Goal: Task Accomplishment & Management: Complete application form

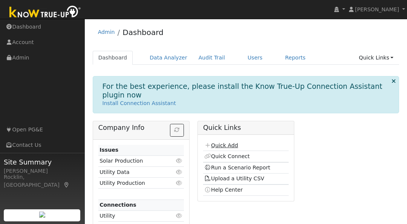
click at [230, 143] on link "Quick Add" at bounding box center [221, 145] width 34 height 6
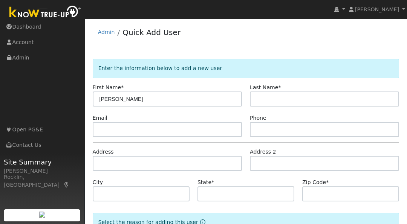
type input "Juan"
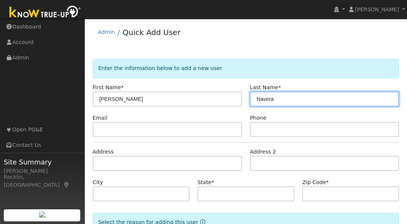
type input "Navera"
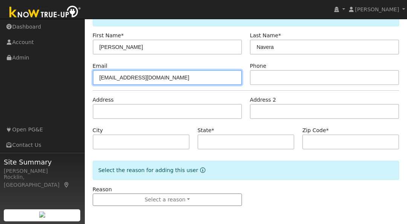
scroll to position [52, 0]
type input "sixto72@att.net"
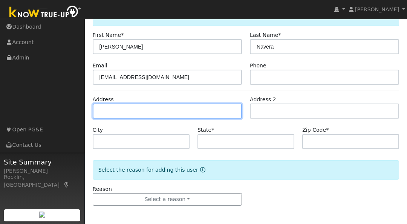
click at [149, 111] on input "text" at bounding box center [167, 111] width 149 height 15
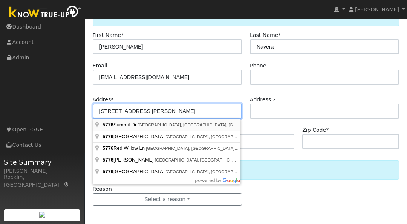
type input "5776 Summit Drive"
type input "Rocklin"
type input "CA"
type input "95765"
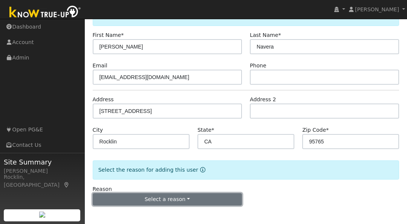
click at [218, 196] on button "Select a reason" at bounding box center [167, 199] width 149 height 13
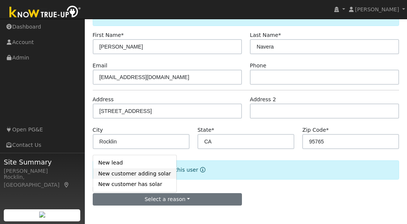
click at [144, 174] on link "New customer adding solar" at bounding box center [134, 173] width 83 height 11
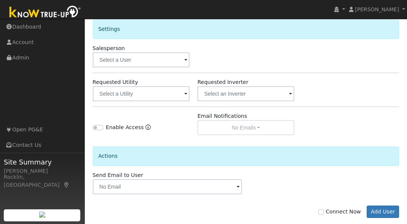
scroll to position [254, 0]
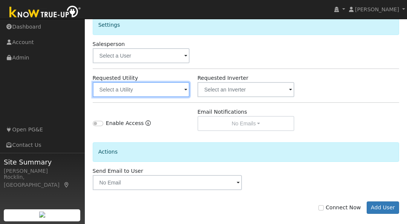
click at [179, 93] on input "text" at bounding box center [141, 89] width 97 height 15
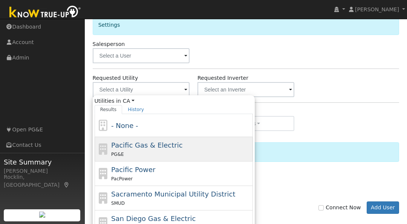
click at [172, 141] on span "Pacific Gas & Electric" at bounding box center [146, 145] width 71 height 8
type input "Pacific Gas & Electric"
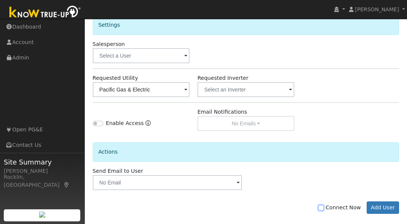
click at [323, 207] on input "Connect Now" at bounding box center [320, 207] width 5 height 5
checkbox input "true"
click at [382, 205] on button "Add User" at bounding box center [382, 207] width 33 height 13
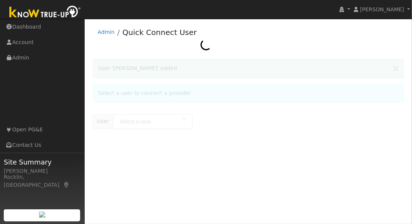
type input "[PERSON_NAME]"
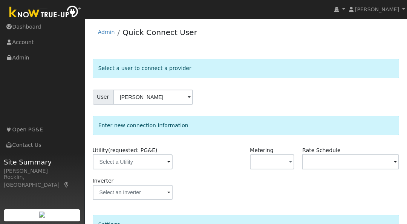
click at [167, 163] on span at bounding box center [168, 162] width 3 height 9
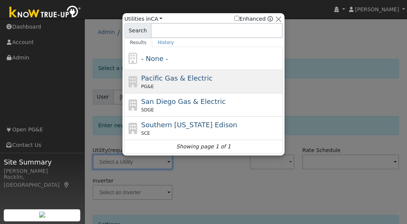
click at [190, 84] on div "PG&E" at bounding box center [211, 86] width 140 height 7
type input "PG&E"
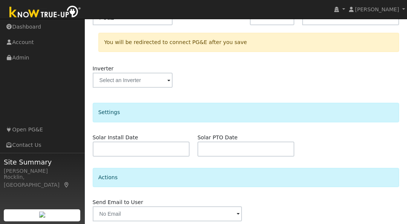
scroll to position [172, 0]
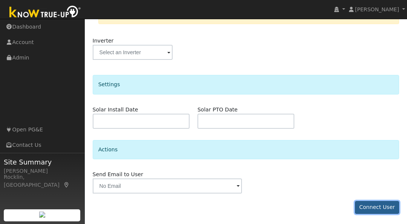
click at [387, 204] on button "Connect User" at bounding box center [377, 207] width 44 height 13
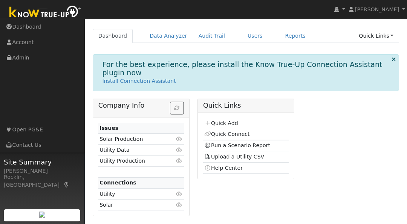
scroll to position [47, 0]
click at [281, 37] on link "Reports" at bounding box center [295, 36] width 32 height 14
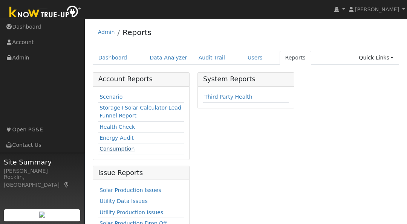
click at [121, 149] on link "Consumption" at bounding box center [116, 149] width 35 height 6
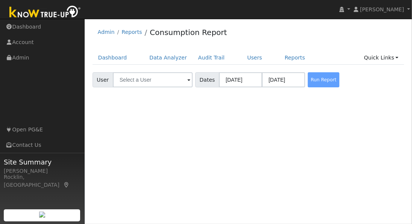
click at [188, 82] on span at bounding box center [189, 80] width 3 height 9
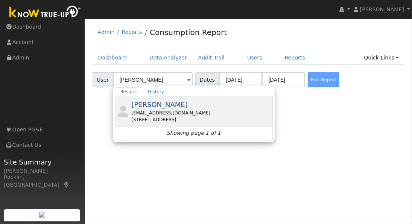
click at [162, 102] on span "[PERSON_NAME]" at bounding box center [159, 105] width 56 height 8
type input "[PERSON_NAME]"
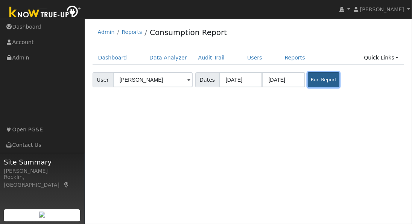
click at [320, 79] on button "Run Report" at bounding box center [324, 79] width 32 height 15
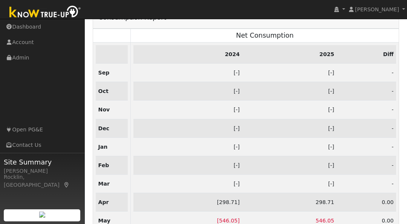
scroll to position [96, 0]
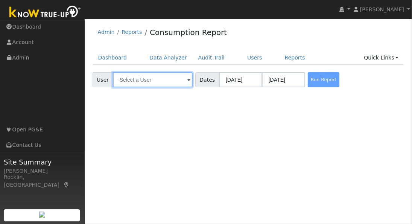
click at [182, 79] on input "text" at bounding box center [153, 79] width 80 height 15
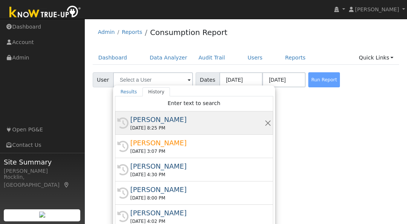
click at [165, 119] on div "[PERSON_NAME]" at bounding box center [197, 119] width 134 height 10
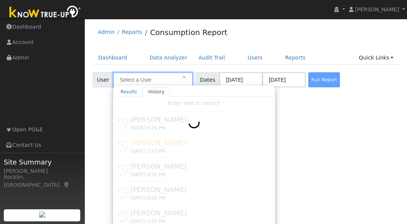
type input "[PERSON_NAME]"
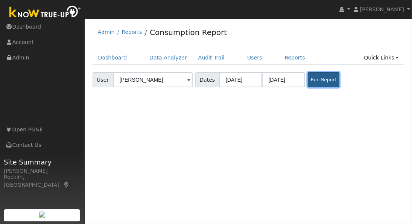
click at [317, 79] on button "Run Report" at bounding box center [324, 79] width 32 height 15
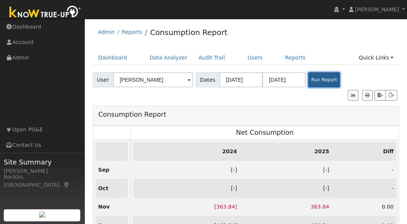
click at [323, 75] on button "Run Report" at bounding box center [324, 79] width 32 height 15
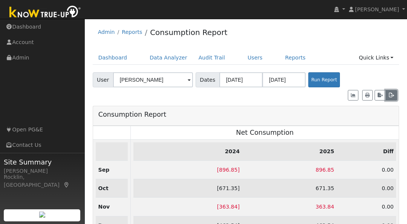
click at [390, 93] on icon "button" at bounding box center [391, 95] width 6 height 5
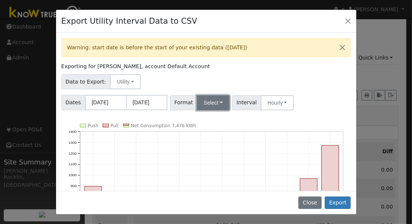
click at [216, 102] on button "Select" at bounding box center [213, 102] width 33 height 15
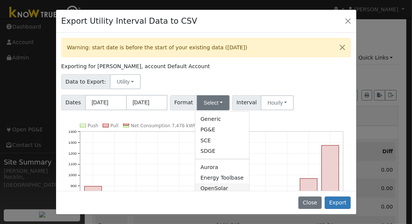
click at [216, 188] on link "OpenSolar" at bounding box center [222, 188] width 54 height 11
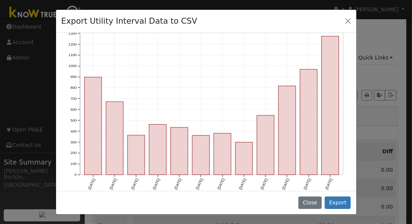
scroll to position [116, 0]
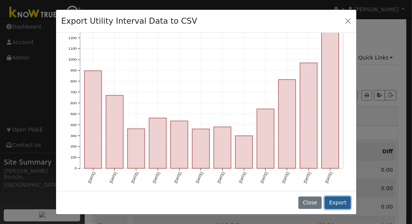
click at [338, 202] on button "Export" at bounding box center [338, 203] width 26 height 13
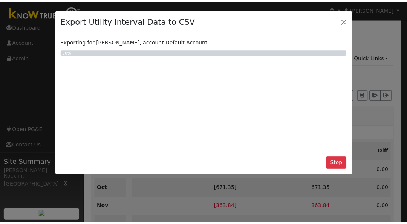
scroll to position [0, 0]
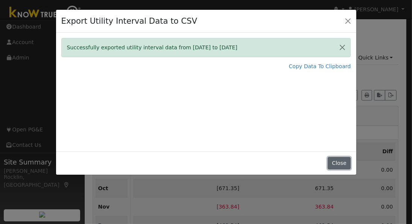
click at [338, 164] on button "Close" at bounding box center [339, 163] width 23 height 13
